Goal: Task Accomplishment & Management: Use online tool/utility

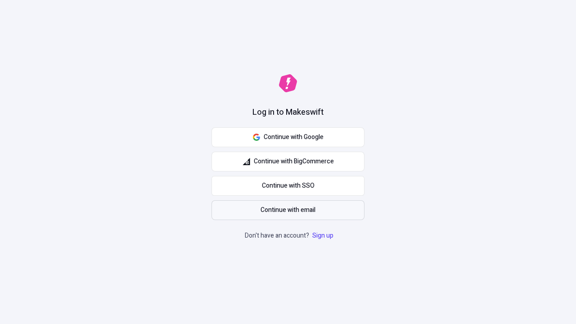
click at [288, 210] on span "Continue with email" at bounding box center [287, 210] width 55 height 10
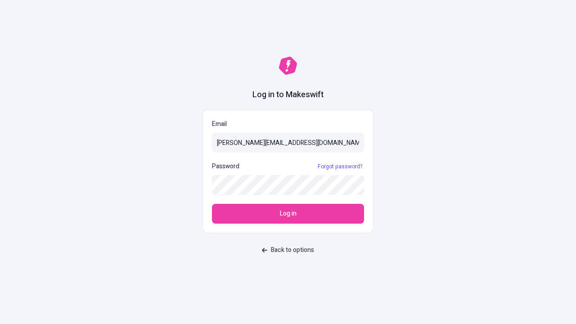
type input "[PERSON_NAME][EMAIL_ADDRESS][DOMAIN_NAME]"
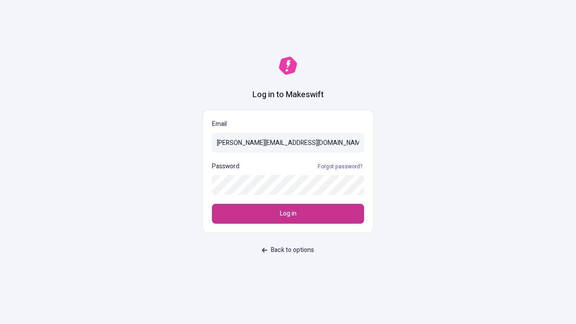
click at [288, 214] on span "Log in" at bounding box center [288, 214] width 17 height 10
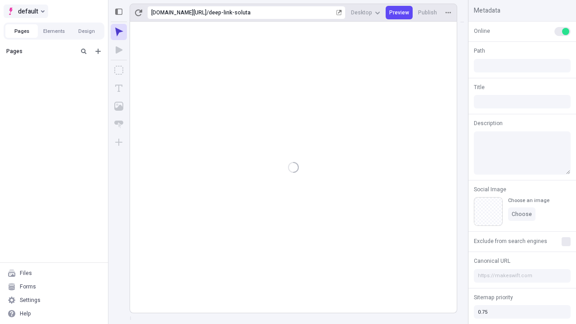
click at [25, 11] on span "default" at bounding box center [28, 11] width 20 height 11
type input "/deep-link-soluta"
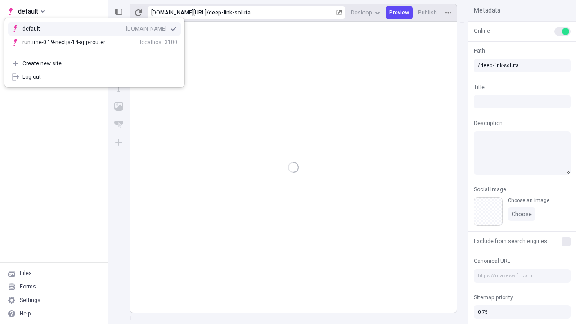
click at [126, 27] on div "[DOMAIN_NAME]" at bounding box center [146, 28] width 40 height 7
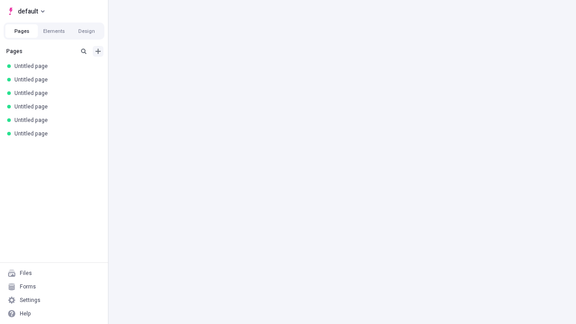
click at [98, 51] on icon "Add new" at bounding box center [97, 51] width 5 height 5
click at [146, 70] on span "Blank page" at bounding box center [151, 69] width 56 height 7
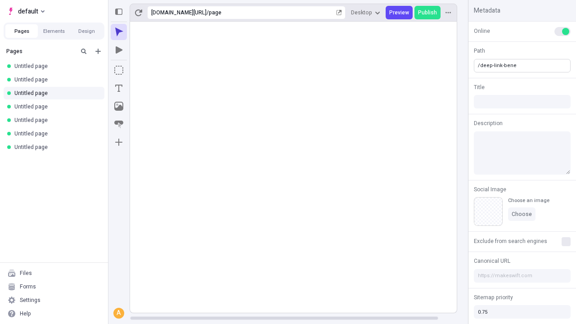
type input "/deep-link-bene"
